Goal: Transaction & Acquisition: Purchase product/service

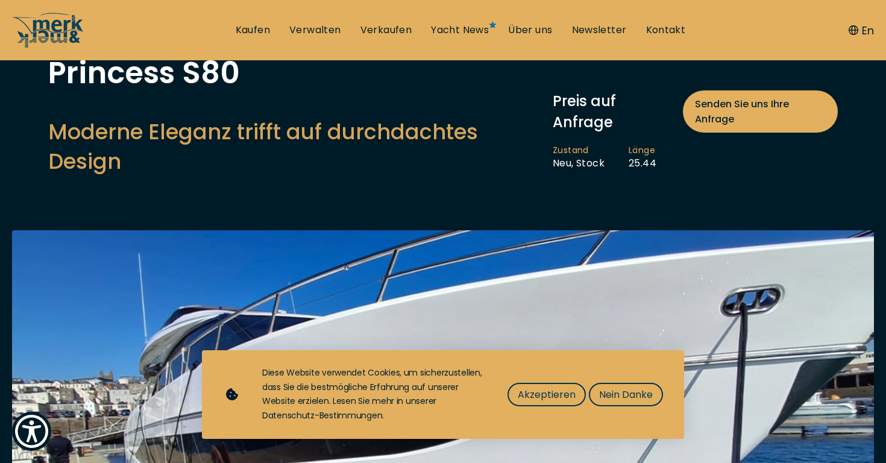
scroll to position [89, 0]
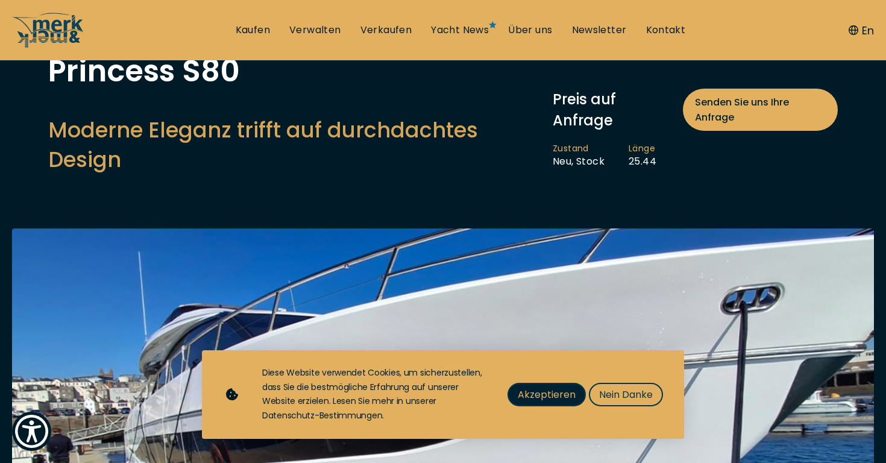
click at [542, 397] on span "Akzeptieren" at bounding box center [547, 394] width 58 height 15
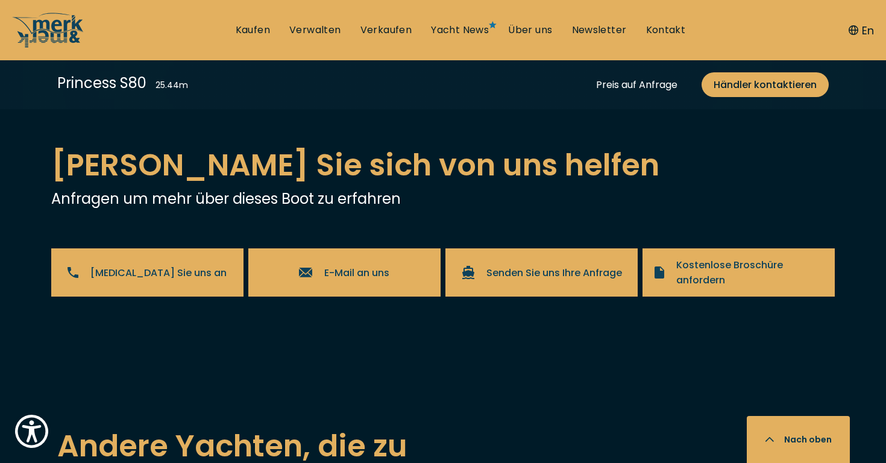
scroll to position [2858, 0]
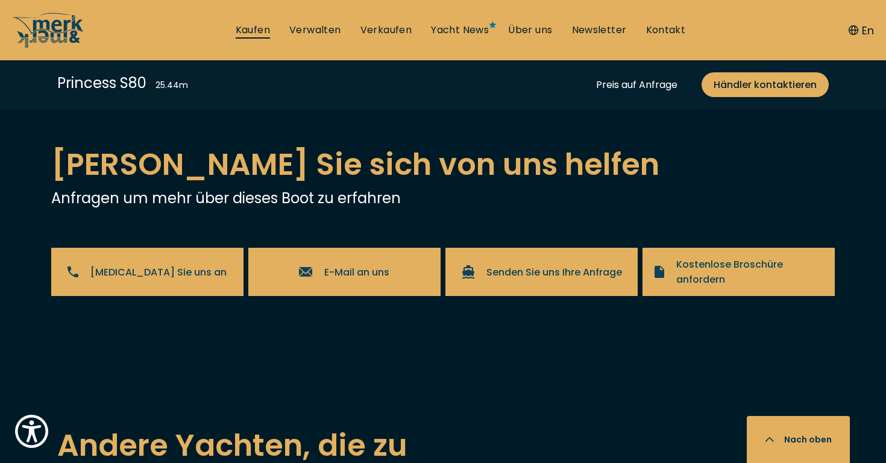
click at [248, 27] on link "Kaufen" at bounding box center [253, 30] width 34 height 13
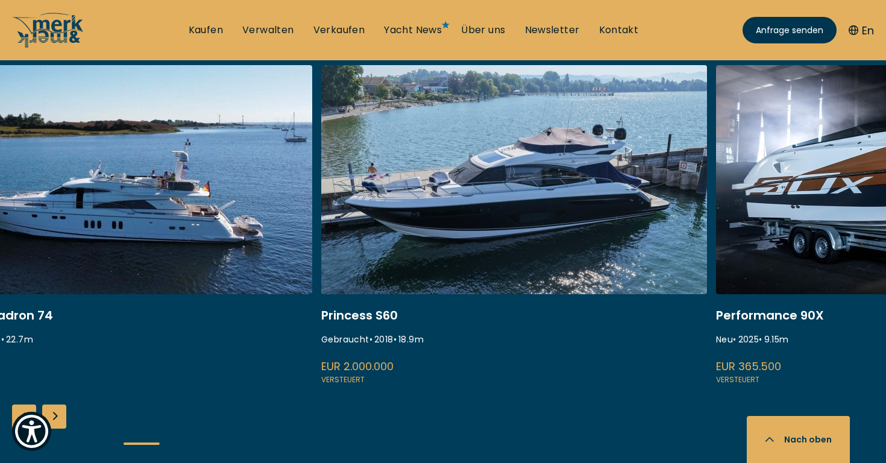
scroll to position [488, 0]
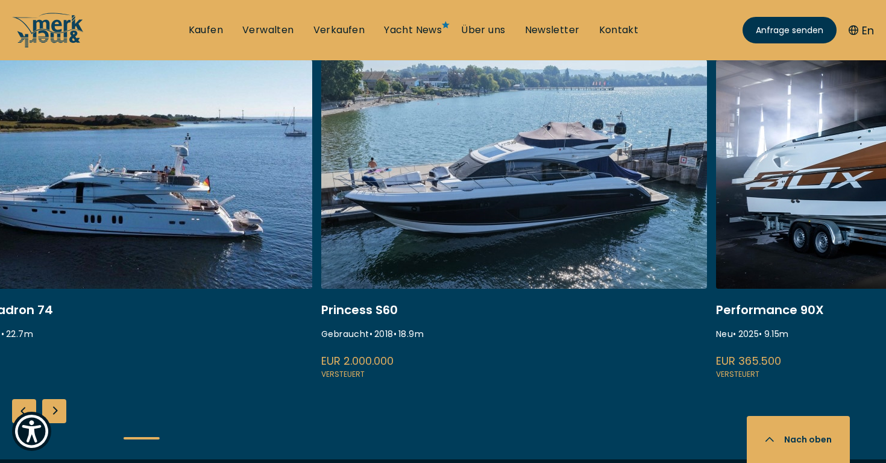
click at [494, 206] on link at bounding box center [514, 220] width 386 height 321
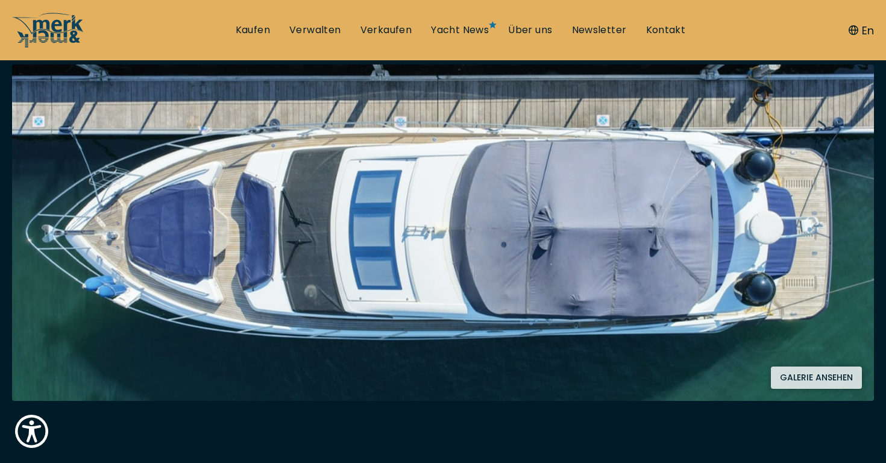
scroll to position [221, 0]
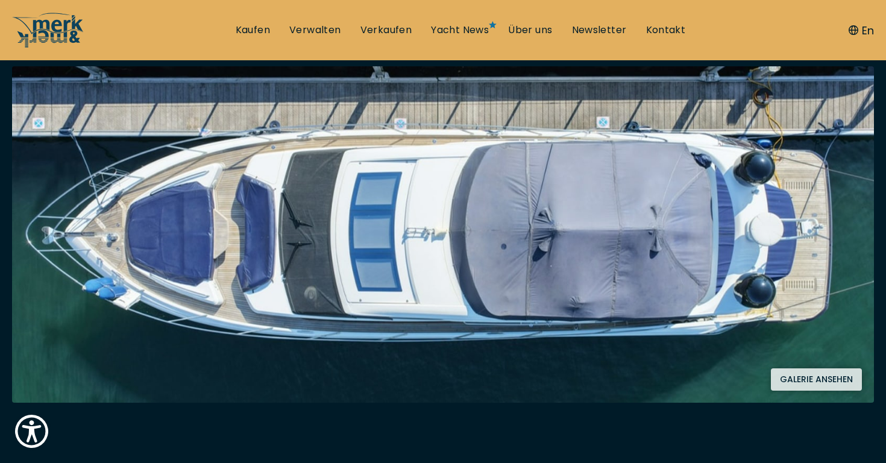
click at [818, 377] on button "Galerie ansehen" at bounding box center [816, 379] width 91 height 22
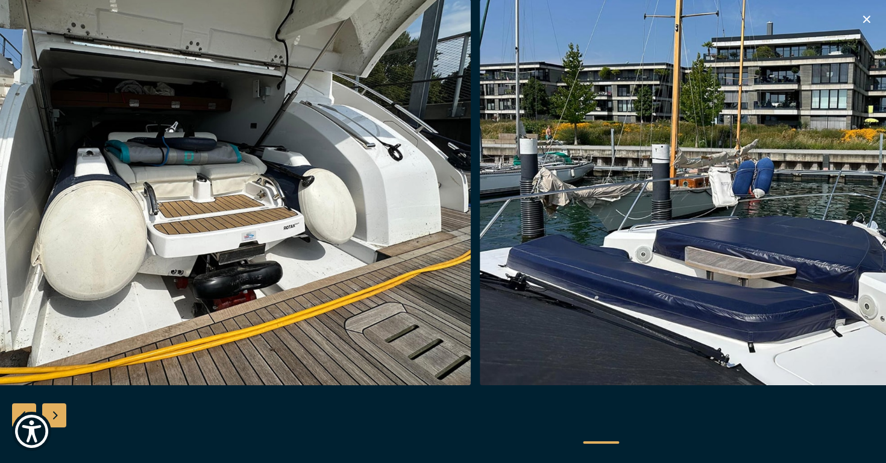
scroll to position [2858, 0]
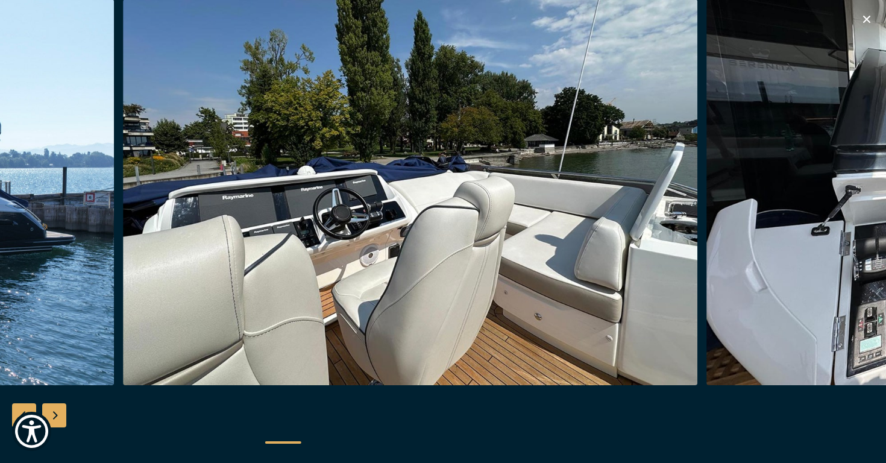
click at [55, 417] on div "Next slide" at bounding box center [54, 415] width 24 height 24
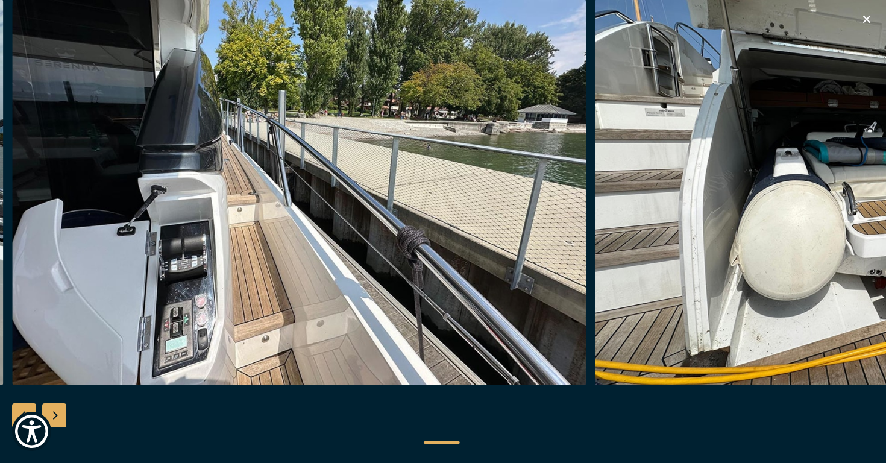
click at [868, 19] on icon "button" at bounding box center [867, 19] width 7 height 7
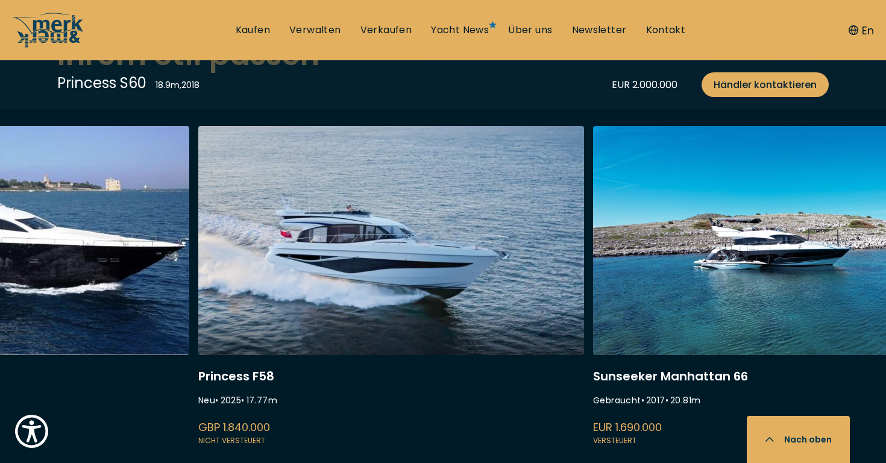
scroll to position [3139, 0]
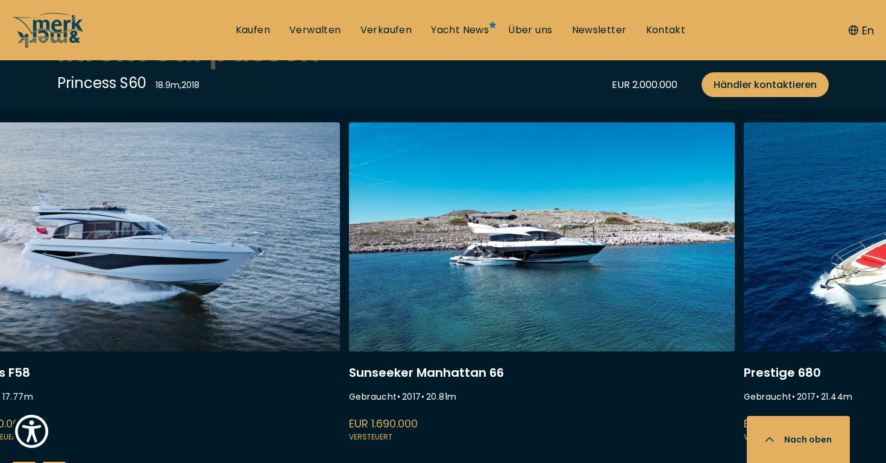
click at [526, 250] on link at bounding box center [542, 282] width 386 height 321
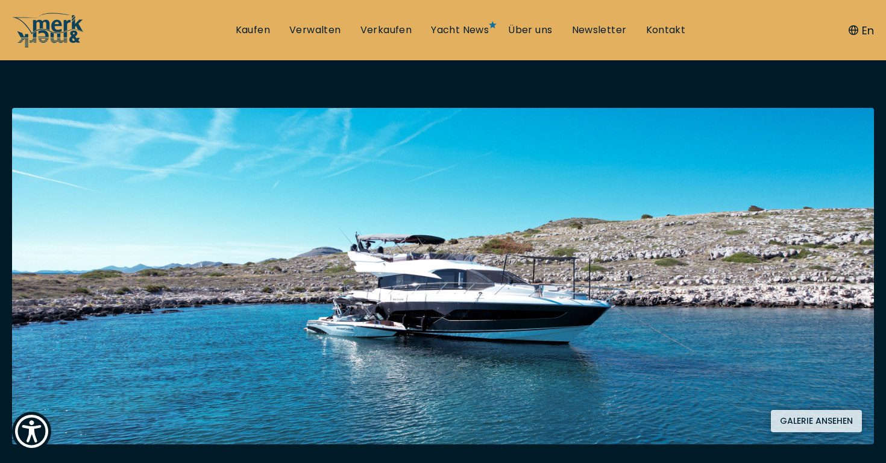
scroll to position [182, 0]
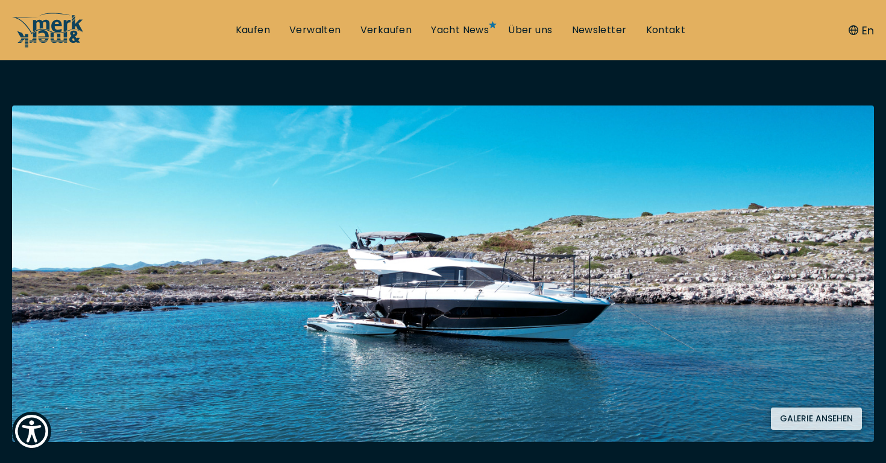
click at [804, 418] on button "Galerie ansehen" at bounding box center [816, 419] width 91 height 22
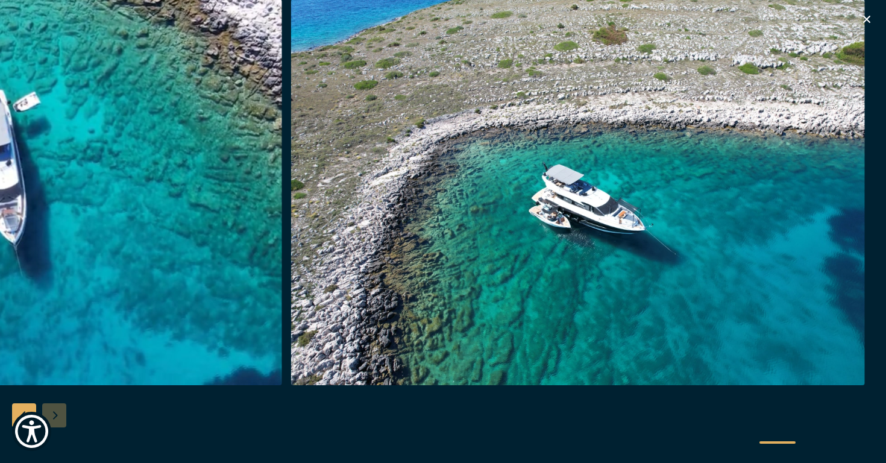
scroll to position [3139, 0]
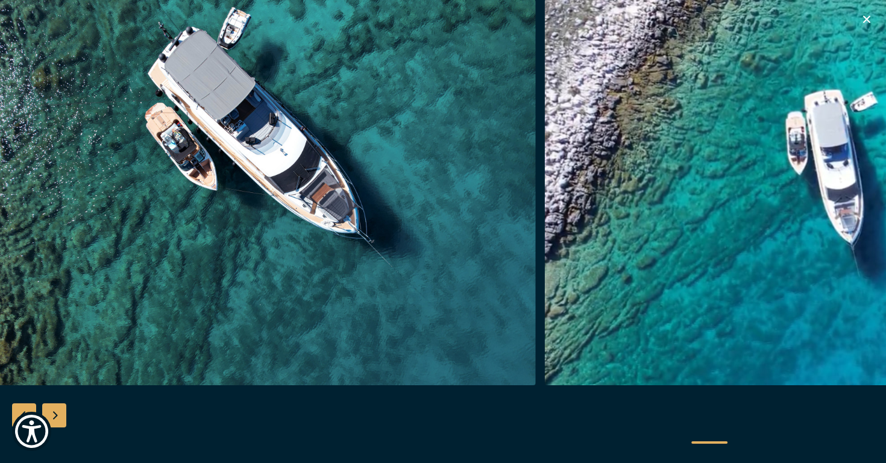
click at [868, 16] on icon "button" at bounding box center [867, 19] width 14 height 14
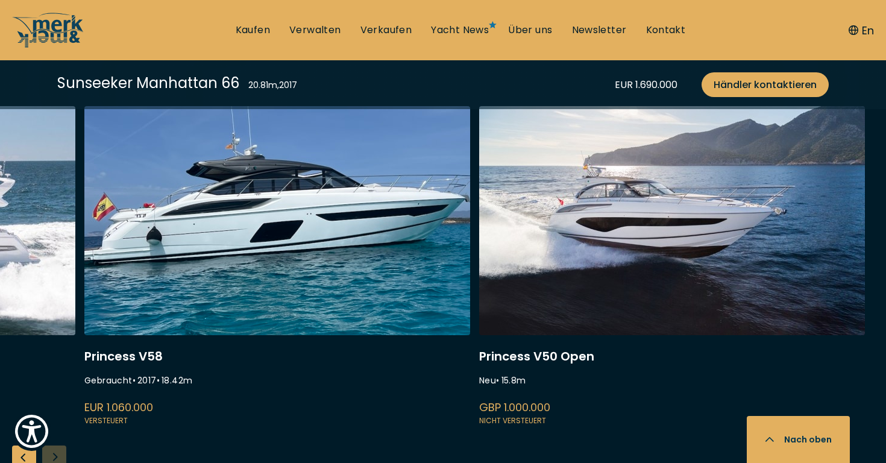
scroll to position [2980, 0]
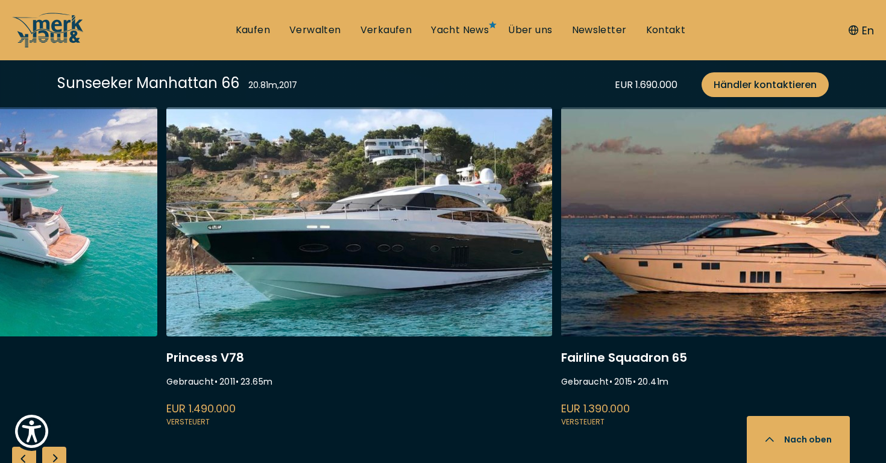
click at [371, 256] on link at bounding box center [359, 267] width 386 height 321
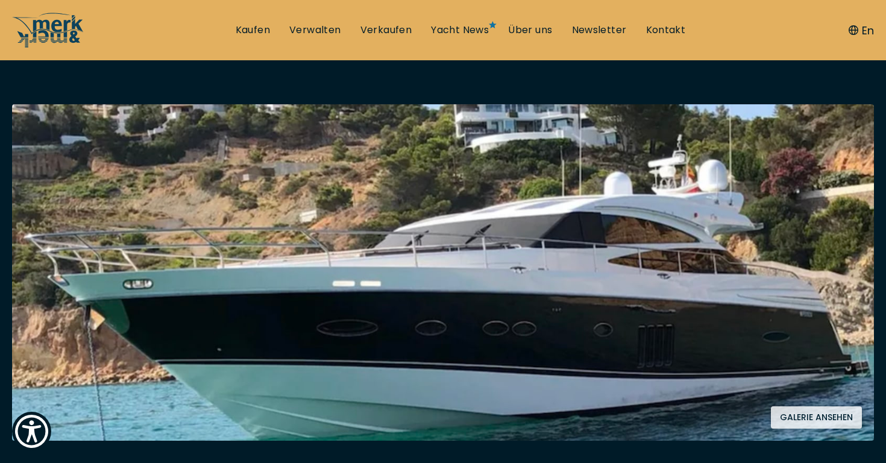
scroll to position [183, 0]
click at [816, 416] on button "Galerie ansehen" at bounding box center [816, 417] width 91 height 22
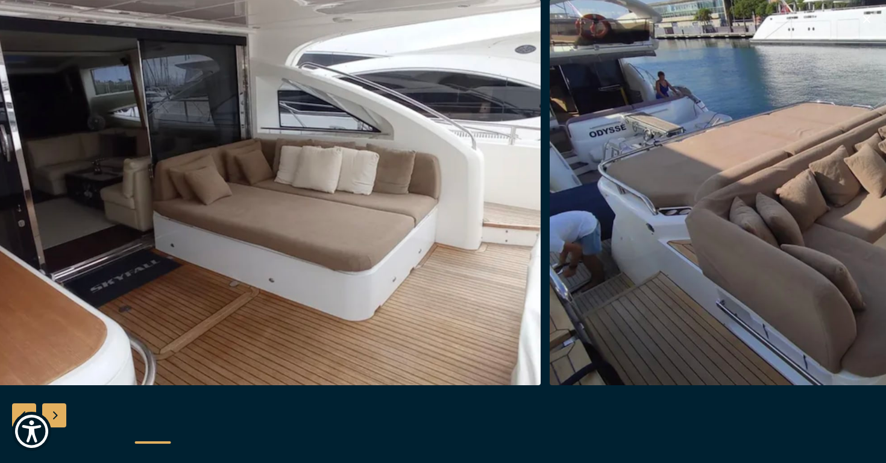
click at [57, 416] on div "Next slide" at bounding box center [54, 415] width 24 height 24
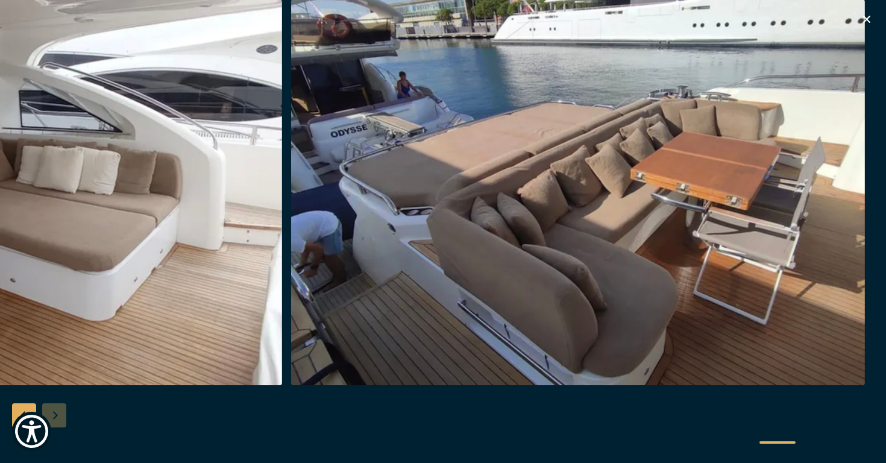
click at [57, 416] on div at bounding box center [443, 231] width 886 height 464
click at [21, 409] on div "Previous slide" at bounding box center [24, 415] width 24 height 24
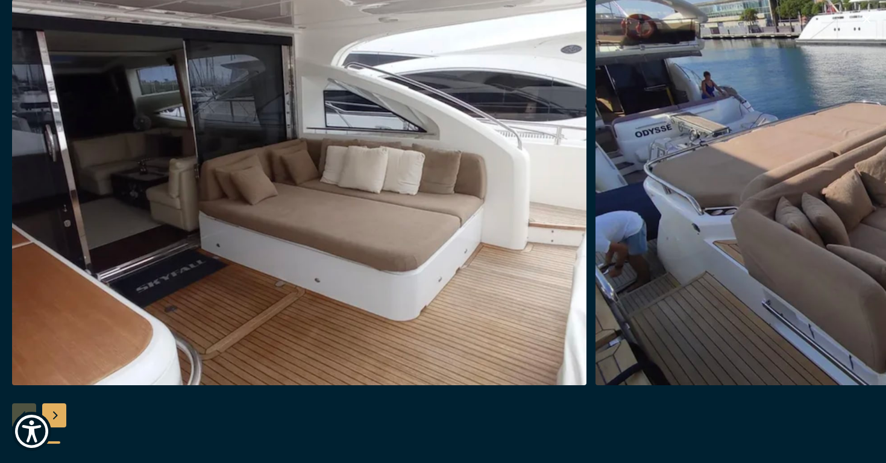
click at [54, 418] on div "Next slide" at bounding box center [54, 415] width 24 height 24
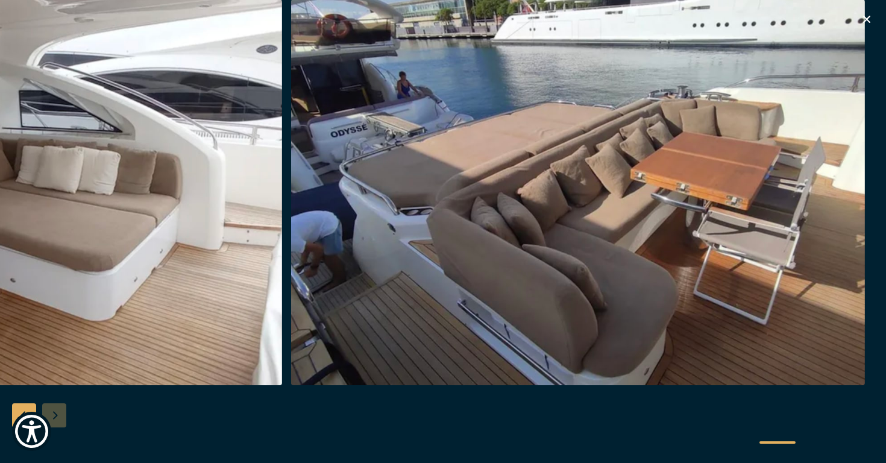
click at [869, 17] on icon "button" at bounding box center [867, 19] width 7 height 7
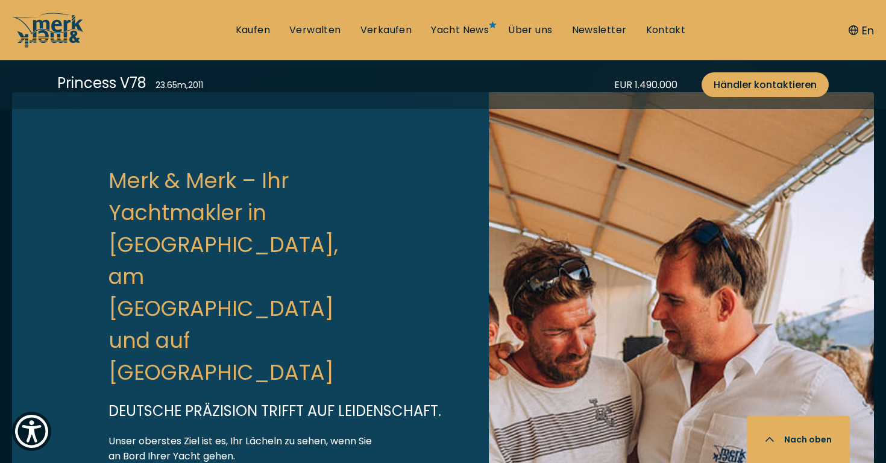
scroll to position [3427, 0]
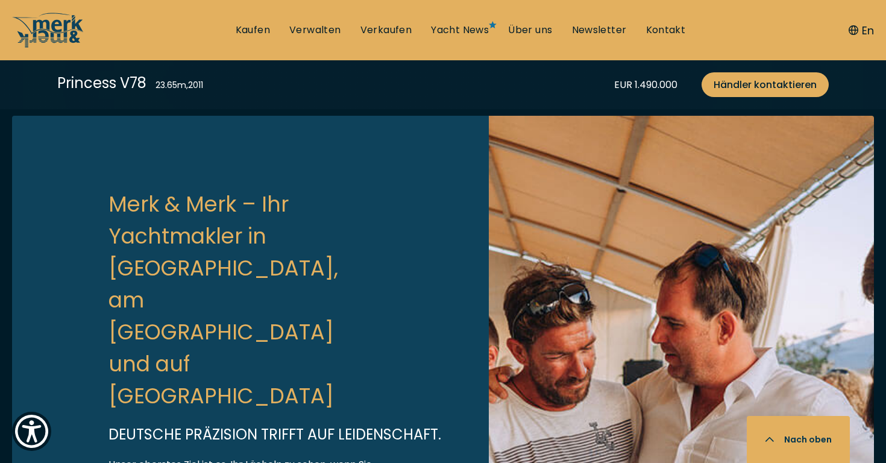
scroll to position [2980, 0]
